Goal: Ask a question

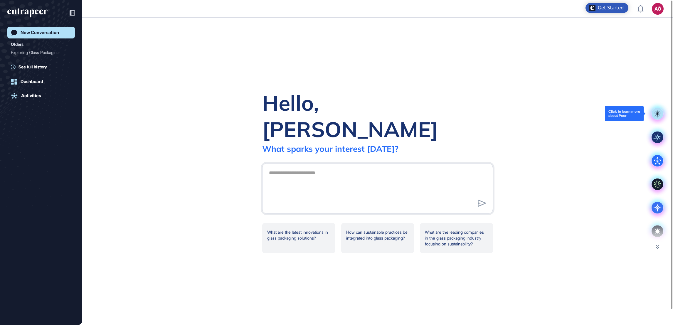
click at [657, 114] on rect at bounding box center [658, 114] width 12 height 12
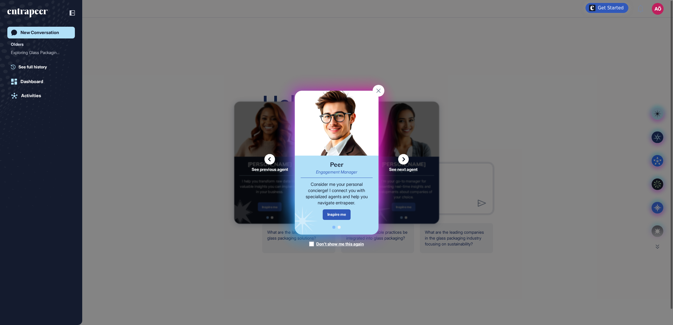
click at [403, 159] on icon at bounding box center [403, 159] width 11 height 11
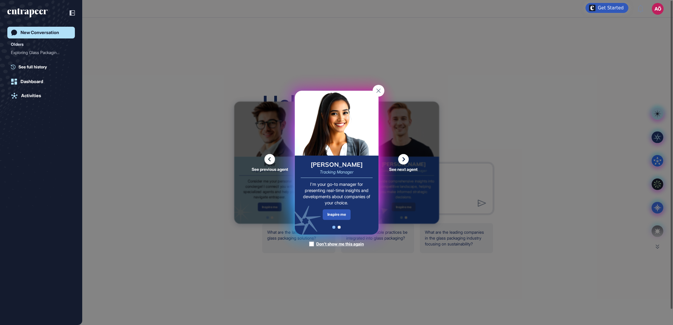
click at [400, 163] on icon at bounding box center [403, 159] width 11 height 11
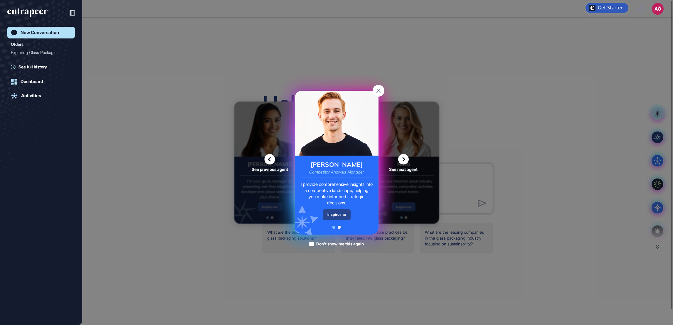
click at [337, 211] on div "Inspire me" at bounding box center [337, 214] width 28 height 10
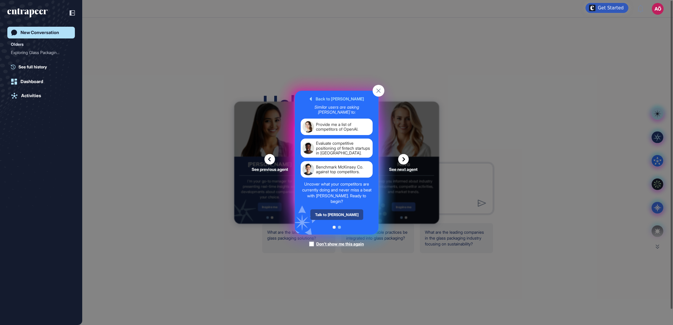
click at [336, 215] on div "Talk to [PERSON_NAME]" at bounding box center [336, 214] width 53 height 11
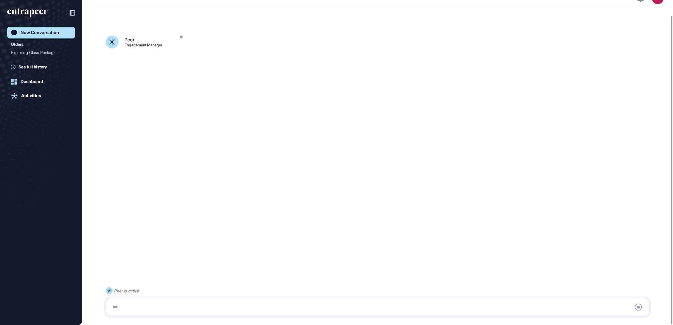
scroll to position [16, 0]
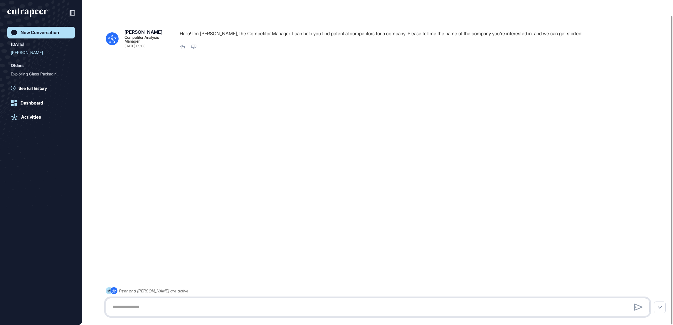
click at [198, 306] on textarea at bounding box center [378, 307] width 538 height 12
click at [40, 35] on link "New Conversation" at bounding box center [41, 33] width 68 height 12
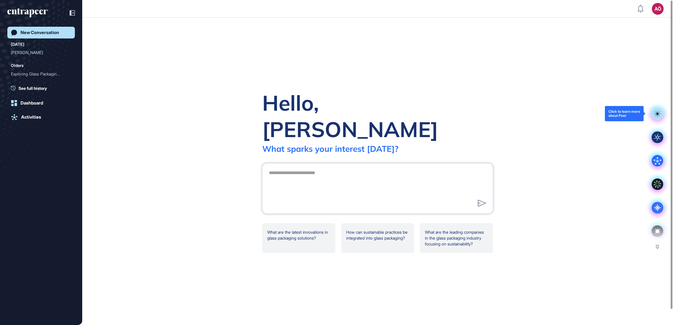
click at [661, 116] on rect at bounding box center [658, 114] width 12 height 12
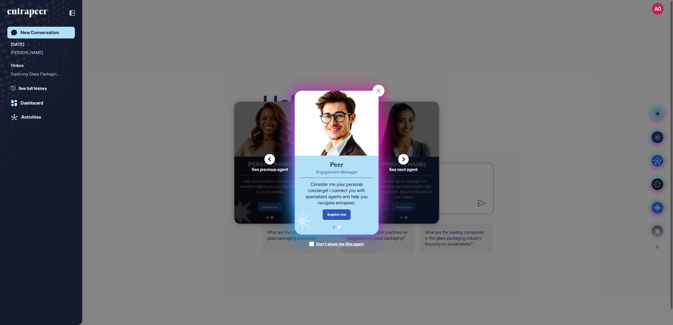
click at [404, 162] on icon at bounding box center [403, 159] width 11 height 11
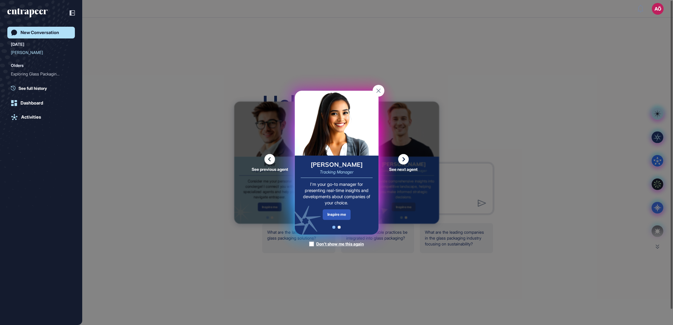
click at [402, 157] on icon at bounding box center [403, 159] width 11 height 11
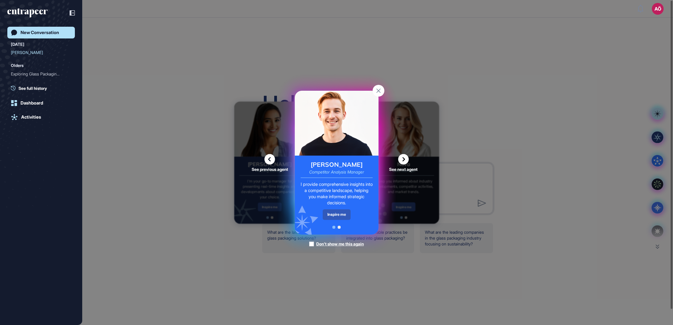
click at [403, 158] on icon at bounding box center [403, 159] width 11 height 11
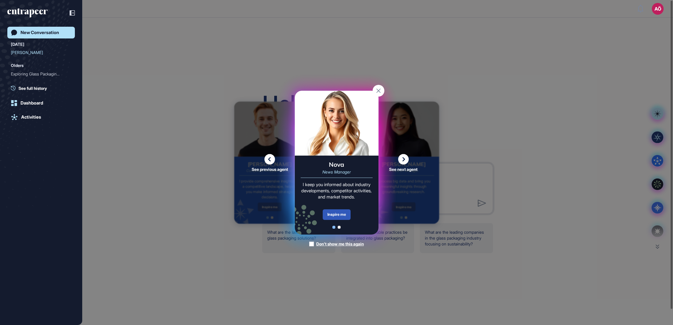
click at [403, 159] on icon at bounding box center [403, 159] width 11 height 11
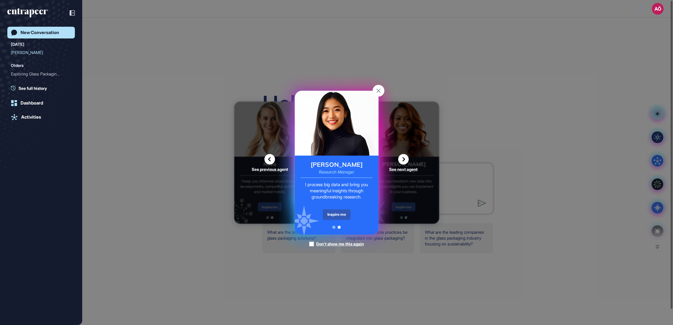
click at [403, 159] on icon at bounding box center [403, 159] width 11 height 11
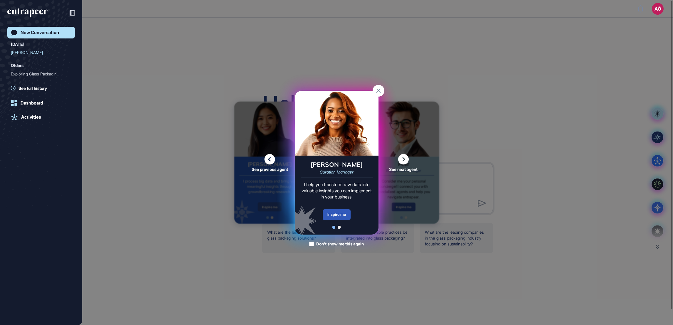
click at [403, 159] on icon at bounding box center [403, 159] width 11 height 11
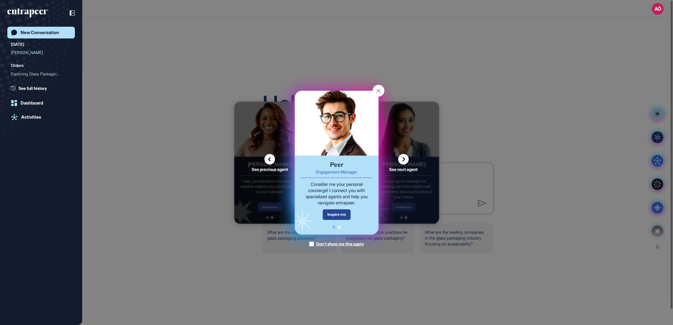
click at [338, 212] on div "Inspire me" at bounding box center [337, 214] width 28 height 10
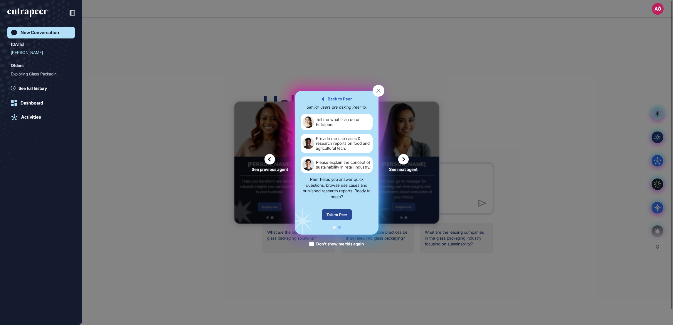
click at [339, 217] on div "Talk to Peer" at bounding box center [337, 214] width 30 height 11
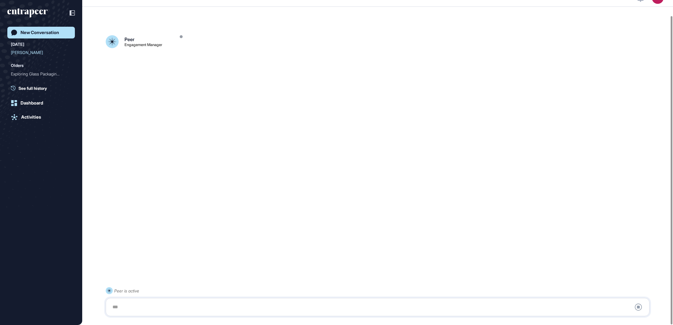
scroll to position [16, 0]
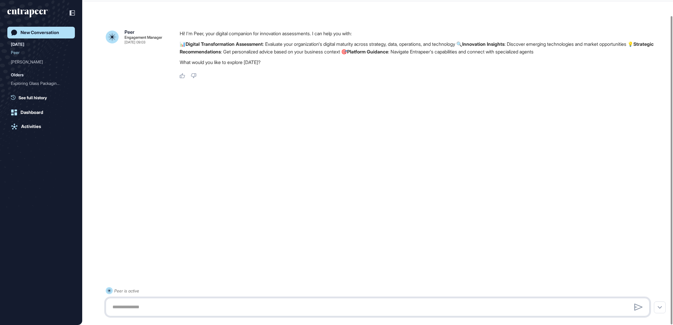
click at [232, 307] on textarea at bounding box center [378, 307] width 538 height 12
type textarea "**********"
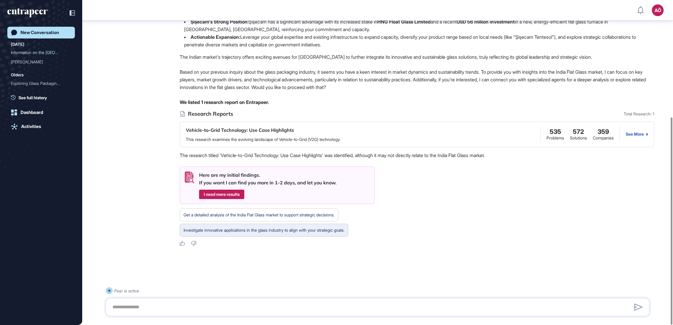
scroll to position [185, 0]
click at [232, 307] on textarea at bounding box center [378, 307] width 538 height 12
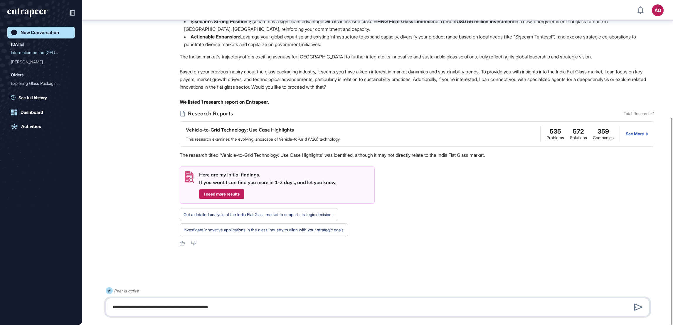
type textarea "**********"
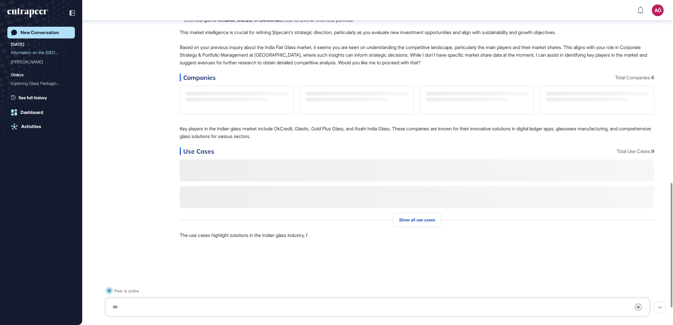
scroll to position [520, 0]
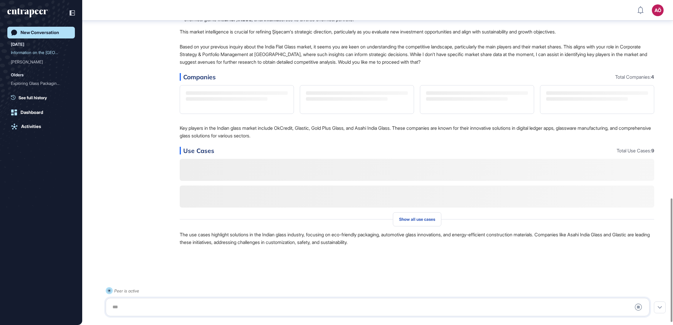
click at [210, 297] on div "Peer is active Stop Query" at bounding box center [378, 301] width 544 height 29
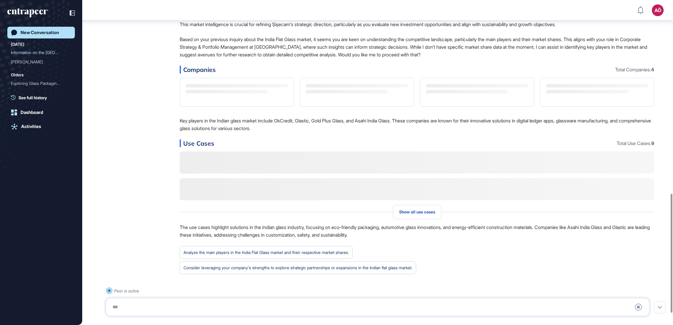
click at [209, 304] on div at bounding box center [378, 307] width 538 height 12
click at [198, 309] on div at bounding box center [378, 307] width 538 height 12
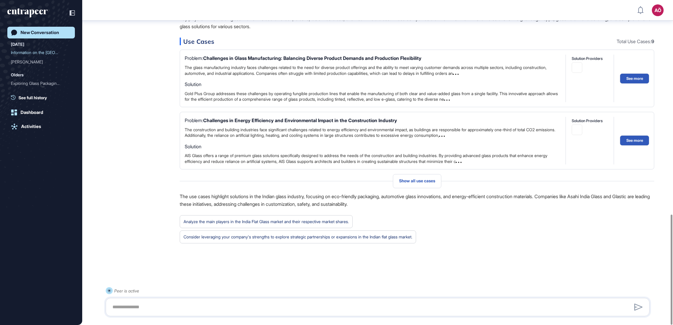
scroll to position [632, 0]
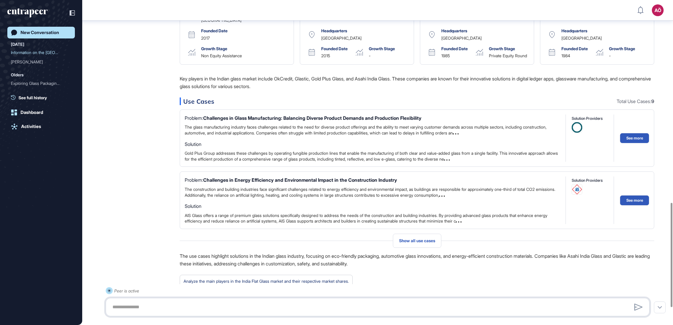
click at [180, 305] on textarea at bounding box center [378, 307] width 538 height 12
type textarea "**********"
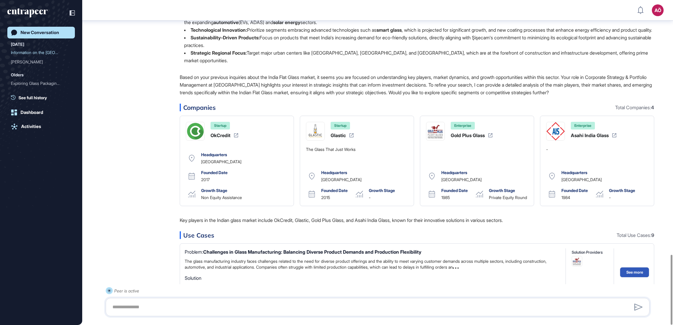
scroll to position [873, 0]
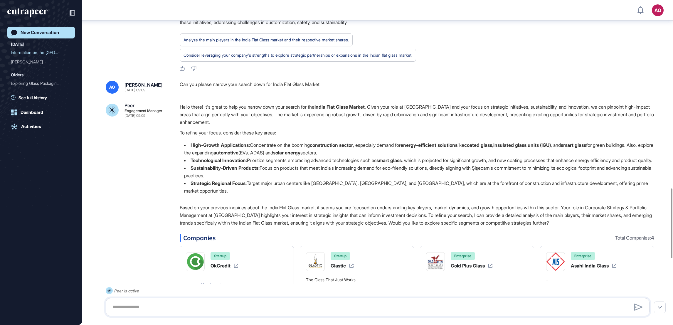
click at [35, 7] on div at bounding box center [41, 12] width 68 height 11
click at [35, 11] on icon "entrapeer-logo" at bounding box center [25, 11] width 36 height 5
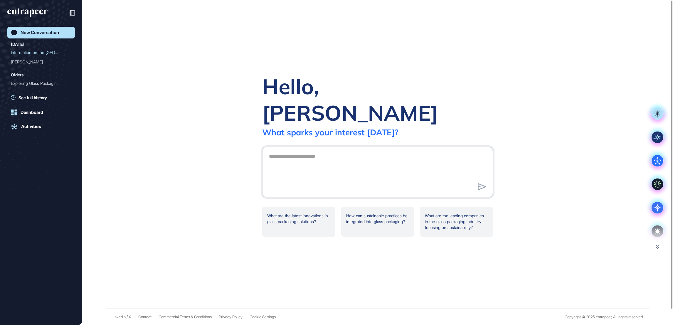
scroll to position [0, 0]
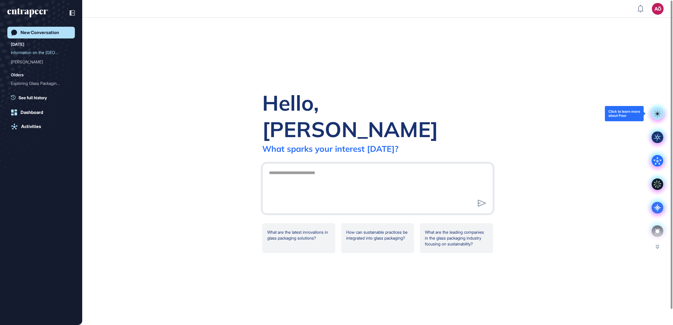
click at [653, 114] on rect at bounding box center [658, 114] width 12 height 12
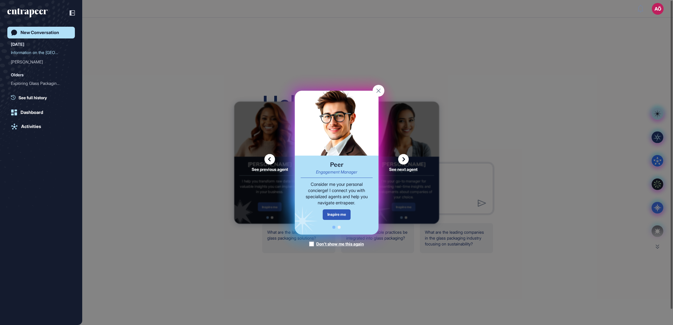
click at [402, 157] on icon at bounding box center [403, 159] width 11 height 11
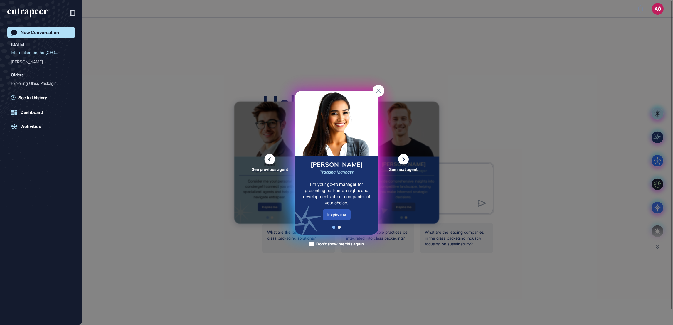
click at [401, 160] on icon at bounding box center [403, 159] width 11 height 11
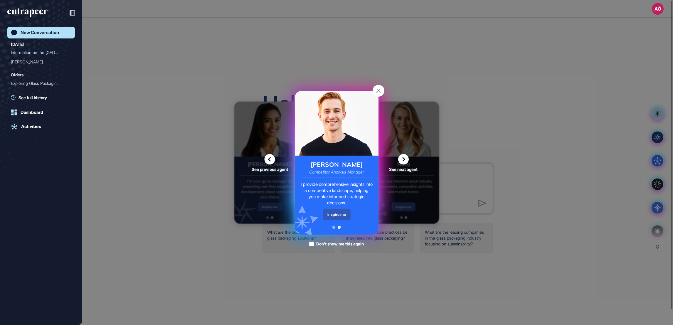
click at [401, 160] on icon at bounding box center [403, 159] width 11 height 11
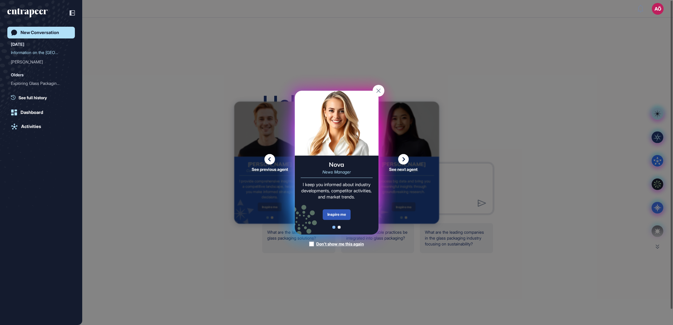
click at [401, 160] on icon at bounding box center [403, 159] width 11 height 11
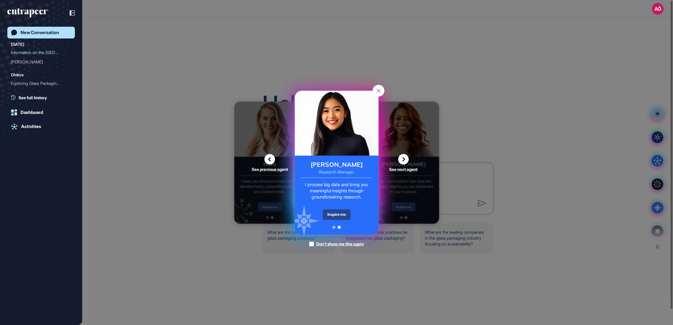
click at [337, 217] on div "Inspire me" at bounding box center [337, 214] width 28 height 11
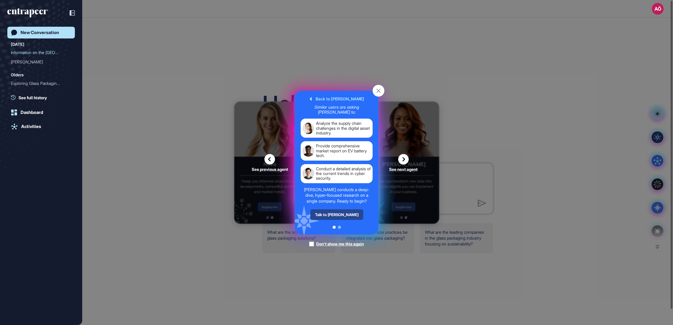
click at [336, 212] on div "Talk to [PERSON_NAME]" at bounding box center [336, 214] width 53 height 11
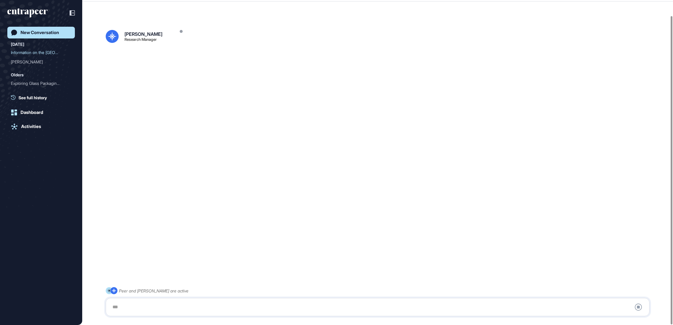
scroll to position [16, 0]
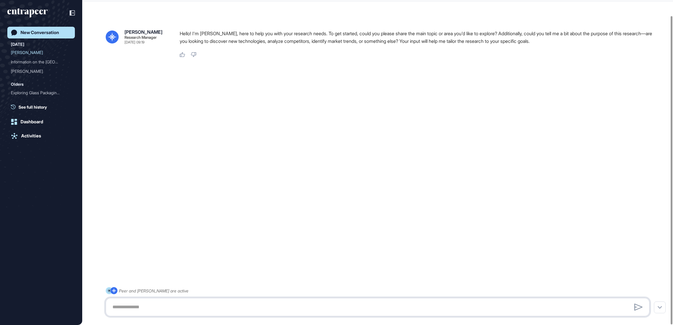
click at [200, 307] on textarea at bounding box center [378, 307] width 538 height 12
click at [264, 307] on textarea "**********" at bounding box center [378, 307] width 538 height 12
click at [326, 308] on textarea "**********" at bounding box center [378, 307] width 538 height 12
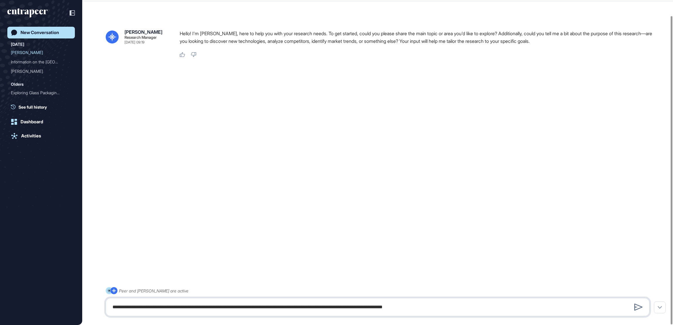
type textarea "**********"
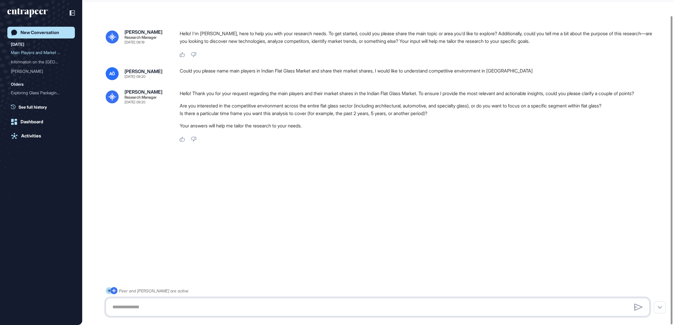
click at [248, 305] on textarea at bounding box center [378, 307] width 538 height 12
type textarea "**********"
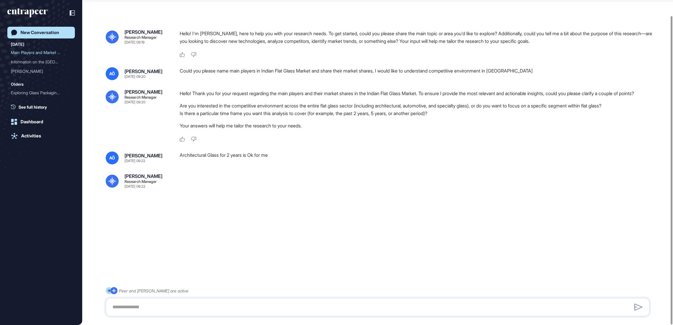
click at [246, 181] on div "AÖ Alp Özgen [DATE] 09:22 Architectural Glass for 2 years is Ok for me [PERSON_…" at bounding box center [378, 170] width 544 height 37
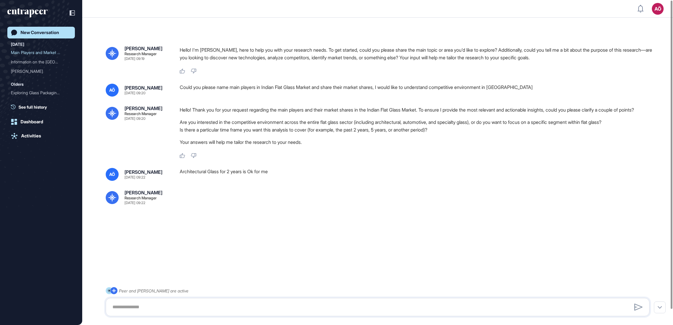
click at [232, 181] on div "Architectural Glass for 2 years is Ok for me" at bounding box center [417, 174] width 475 height 13
click at [196, 316] on div at bounding box center [378, 307] width 544 height 18
click at [197, 313] on textarea at bounding box center [378, 307] width 538 height 12
type textarea "*"
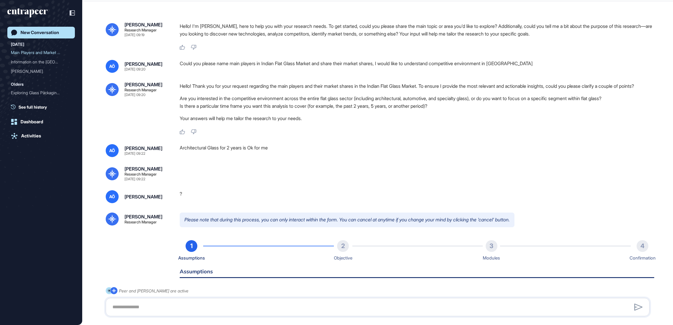
type input "*****"
type input "*"
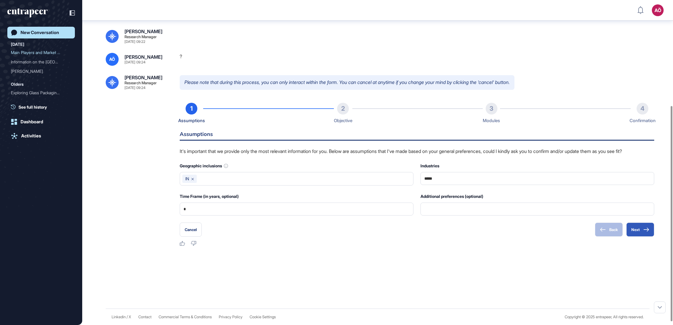
scroll to position [159, 0]
